Goal: Transaction & Acquisition: Register for event/course

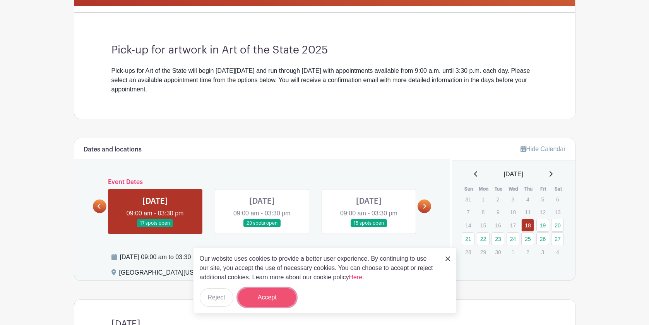
click at [278, 295] on button "Accept" at bounding box center [267, 297] width 58 height 19
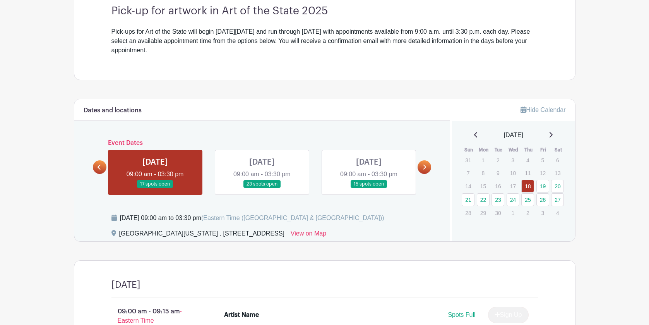
scroll to position [240, 0]
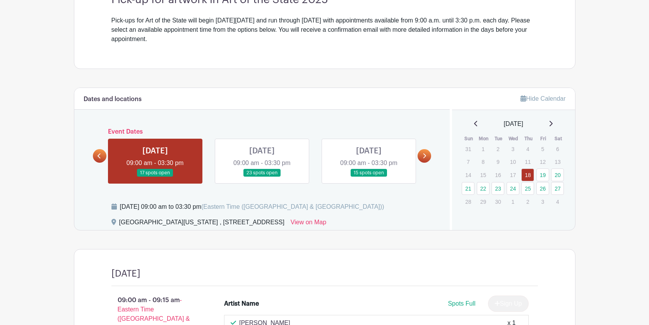
click at [429, 156] on link at bounding box center [425, 156] width 14 height 14
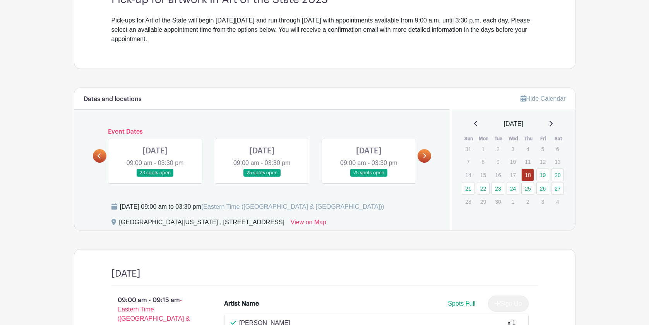
click at [155, 177] on link at bounding box center [155, 177] width 0 height 0
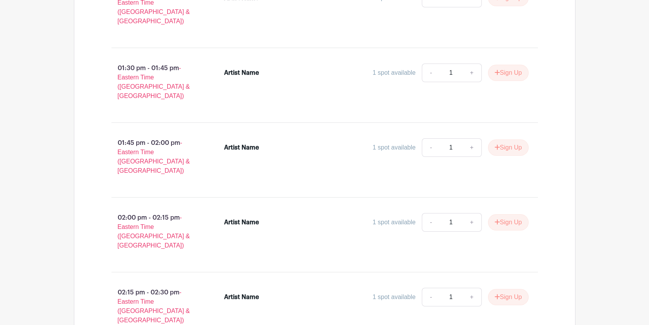
scroll to position [1855, 0]
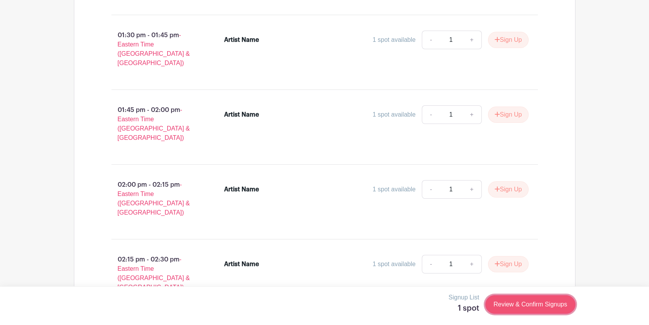
click at [549, 304] on link "Review & Confirm Signups" at bounding box center [530, 304] width 90 height 19
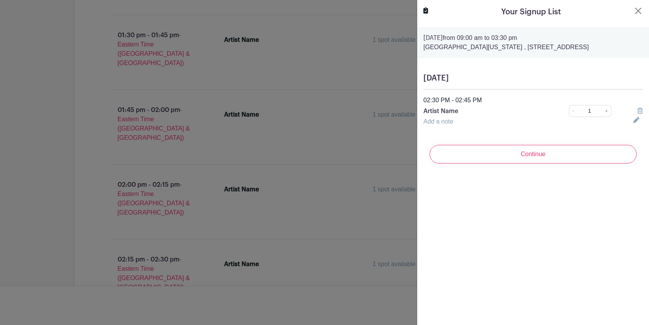
click at [436, 123] on link "Add a note" at bounding box center [439, 121] width 30 height 7
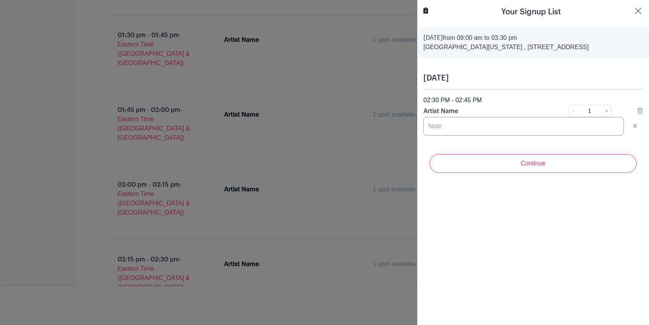
click at [436, 123] on input "text" at bounding box center [524, 126] width 201 height 19
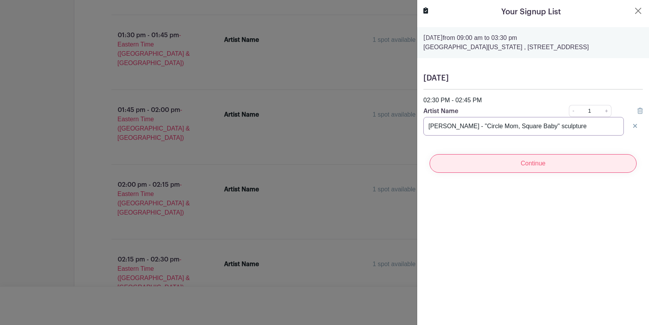
type input "[PERSON_NAME] - "Circle Mom, Square Baby" sculpture"
click at [499, 164] on input "Continue" at bounding box center [533, 163] width 207 height 19
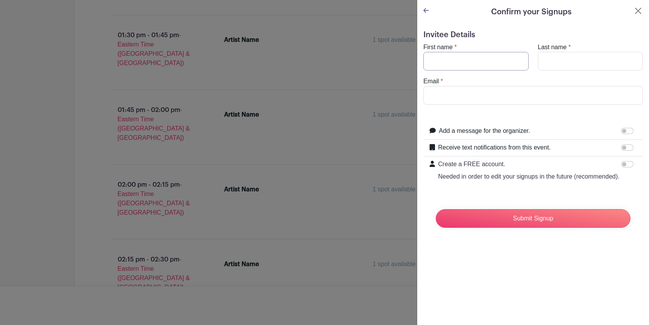
click at [477, 63] on input "First name" at bounding box center [476, 61] width 105 height 19
type input "[PERSON_NAME]"
type input "Ly"
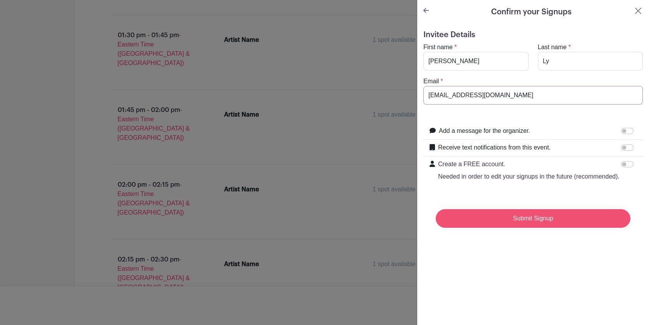
type input "[EMAIL_ADDRESS][DOMAIN_NAME]"
click at [524, 217] on input "Submit Signup" at bounding box center [533, 218] width 195 height 19
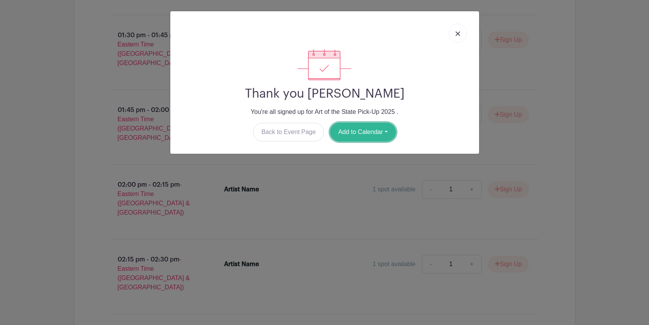
click at [372, 133] on button "Add to Calendar" at bounding box center [363, 132] width 66 height 19
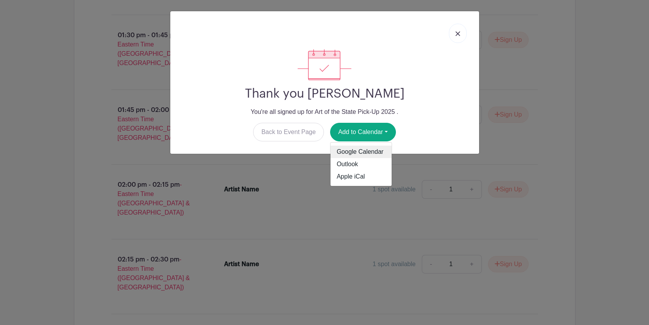
click at [365, 151] on link "Google Calendar" at bounding box center [361, 152] width 61 height 12
